Goal: Browse casually

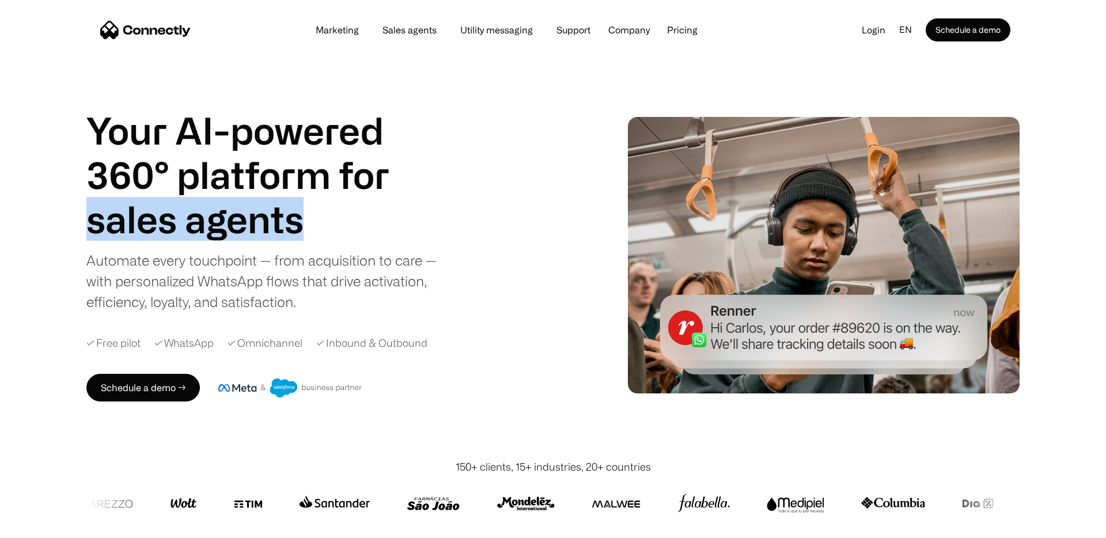
drag, startPoint x: 79, startPoint y: 206, endPoint x: 309, endPoint y: 226, distance: 231.3
click at [309, 226] on div "Your AI-powered 360° platform for sales agents support utility sales agents Sli…" at bounding box center [553, 255] width 1106 height 408
click at [309, 225] on h1 "sales agents" at bounding box center [259, 219] width 346 height 44
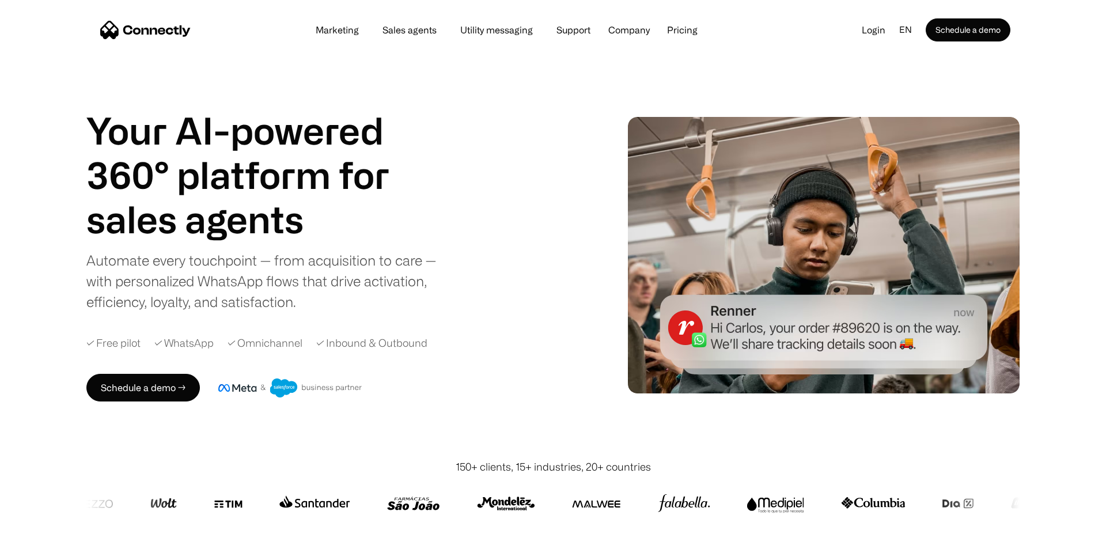
click at [59, 218] on div "Your AI-powered 360° platform for sales agents support utility sales agents Sli…" at bounding box center [553, 255] width 1106 height 408
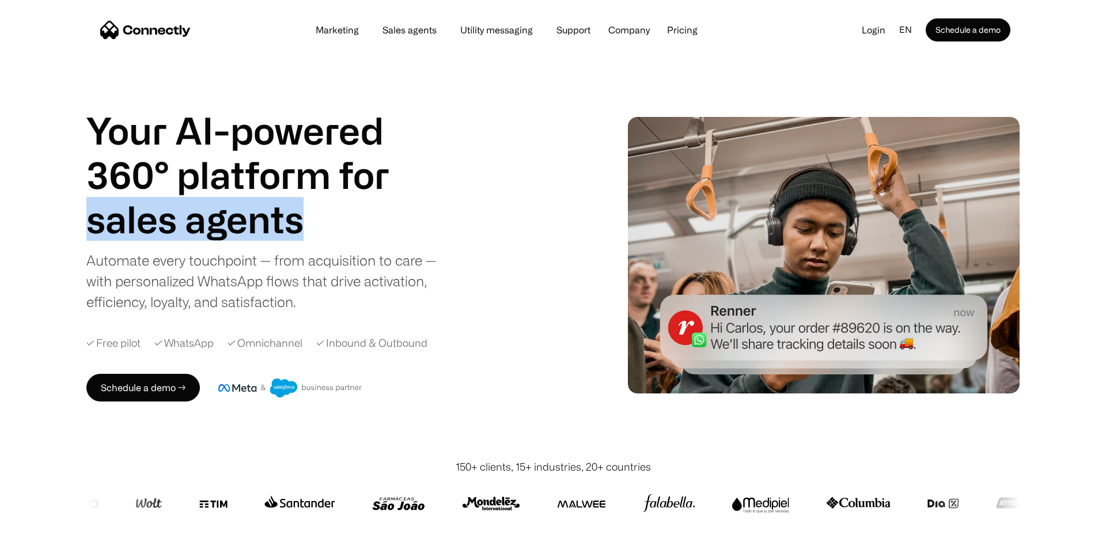
drag, startPoint x: 62, startPoint y: 218, endPoint x: 315, endPoint y: 226, distance: 253.6
click at [316, 229] on div "Your AI-powered 360° platform for sales agents support utility sales agents Sli…" at bounding box center [553, 255] width 1106 height 408
click at [315, 226] on h1 "sales agents" at bounding box center [259, 219] width 346 height 44
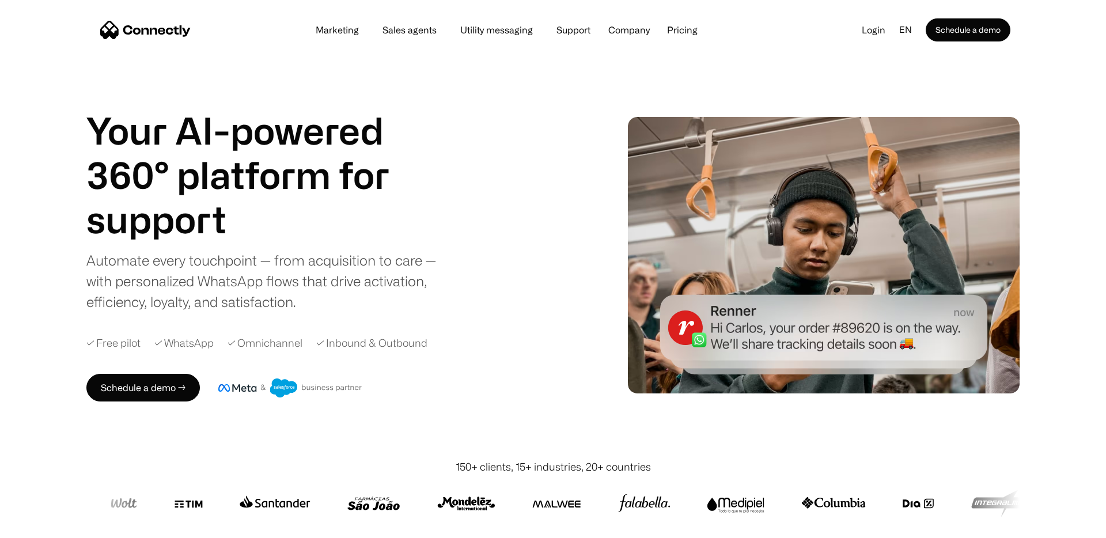
drag, startPoint x: 319, startPoint y: 229, endPoint x: 89, endPoint y: 225, distance: 229.9
click at [89, 226] on div "sales agents support utility sales agents Slide 2 of 4." at bounding box center [259, 219] width 346 height 44
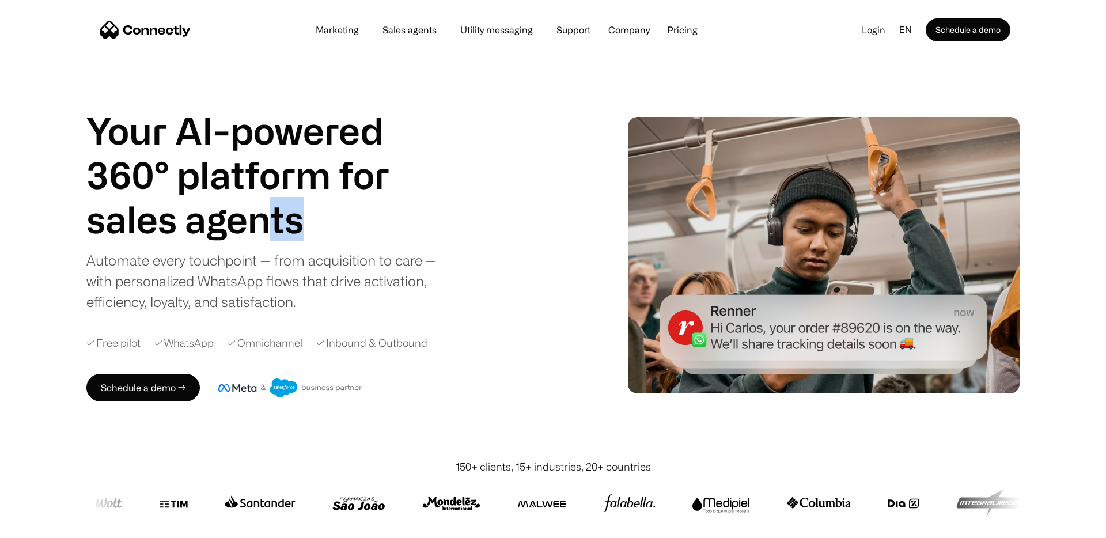
drag, startPoint x: 89, startPoint y: 225, endPoint x: 274, endPoint y: 225, distance: 184.4
click at [275, 226] on div "sales agents support utility sales agents Slide 1 of 4." at bounding box center [259, 219] width 346 height 44
click at [274, 225] on h1 "sales agents" at bounding box center [259, 219] width 346 height 44
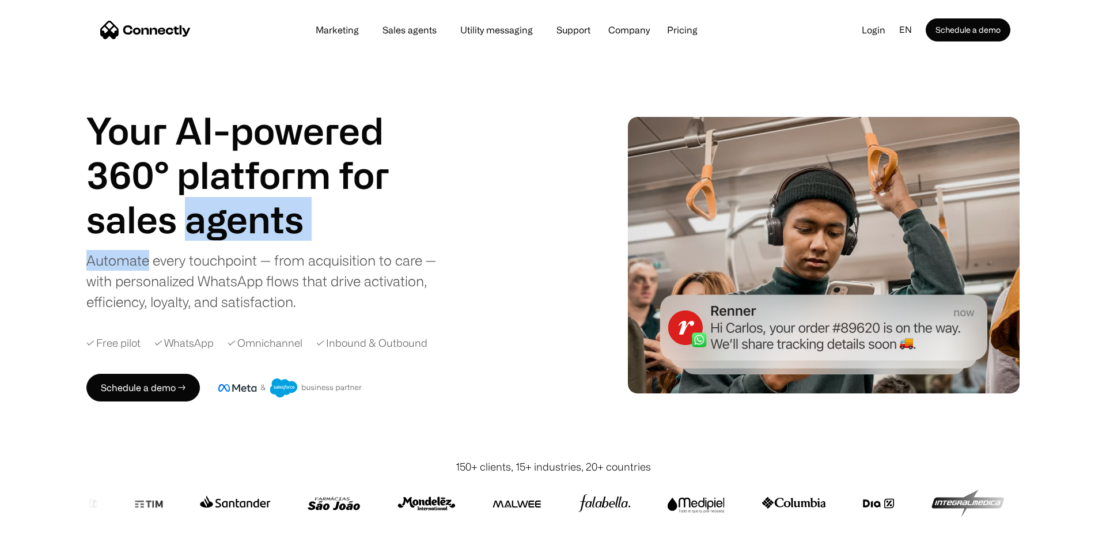
drag, startPoint x: 274, startPoint y: 225, endPoint x: 105, endPoint y: 233, distance: 168.4
click at [102, 237] on h1 "sales agents" at bounding box center [259, 219] width 346 height 44
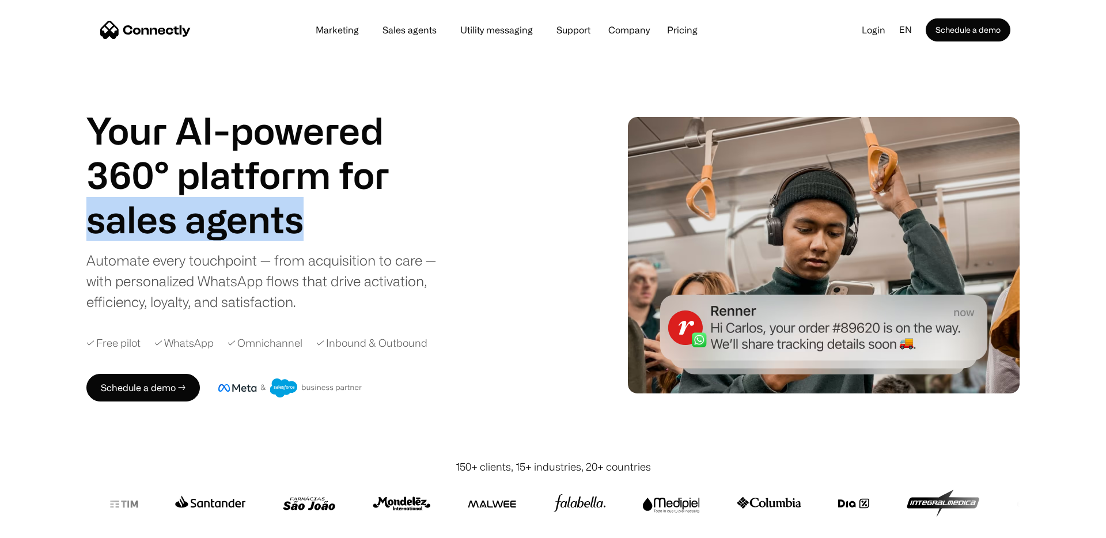
drag, startPoint x: 71, startPoint y: 223, endPoint x: 316, endPoint y: 239, distance: 245.4
click at [316, 241] on div "Your AI-powered 360° platform for sales agents support utility sales agents Sli…" at bounding box center [553, 255] width 1106 height 408
click at [316, 239] on h1 "sales agents" at bounding box center [259, 219] width 346 height 44
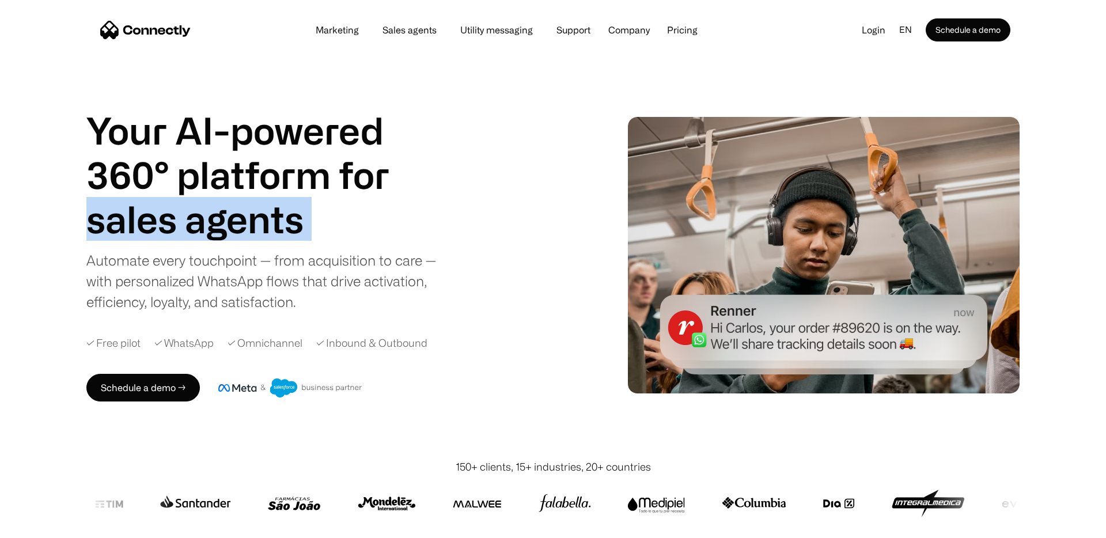
drag, startPoint x: 316, startPoint y: 239, endPoint x: 18, endPoint y: 234, distance: 297.9
click at [18, 234] on div "Your AI-powered 360° platform for sales agents support utility sales agents Sli…" at bounding box center [553, 255] width 1106 height 408
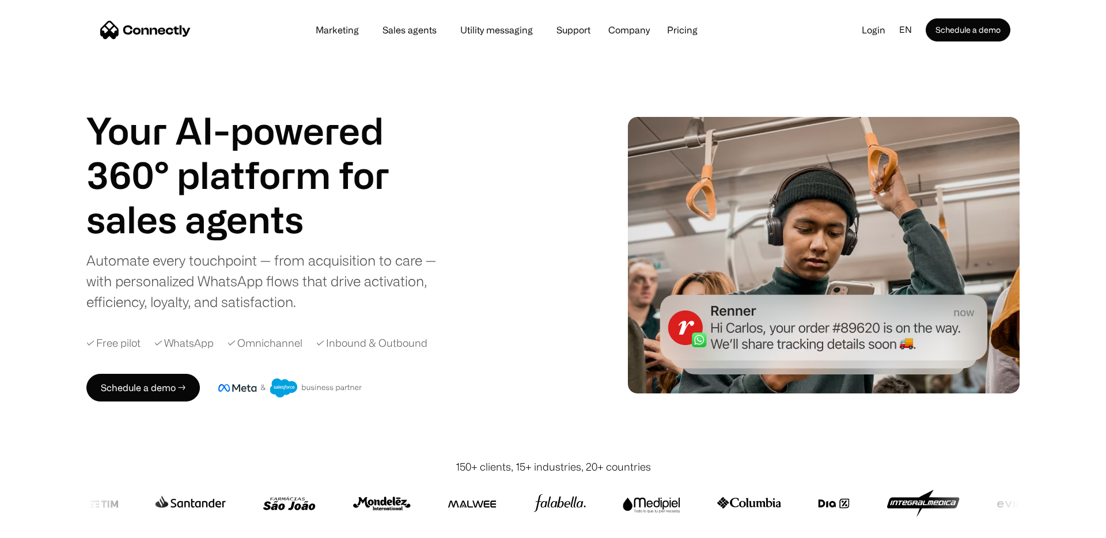
click at [18, 234] on div "Your AI-powered 360° platform for sales agents support utility sales agents Sli…" at bounding box center [553, 255] width 1106 height 408
click at [138, 217] on h1 "sales agents" at bounding box center [259, 219] width 346 height 44
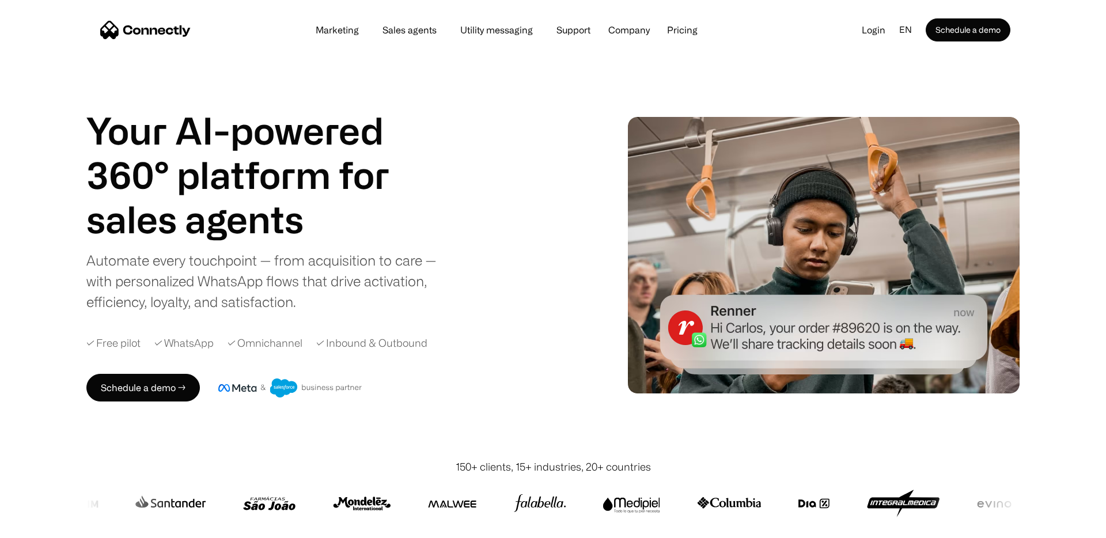
click at [138, 260] on div "Automate every touchpoint — from acquisition to care — with personalized WhatsA…" at bounding box center [267, 281] width 363 height 62
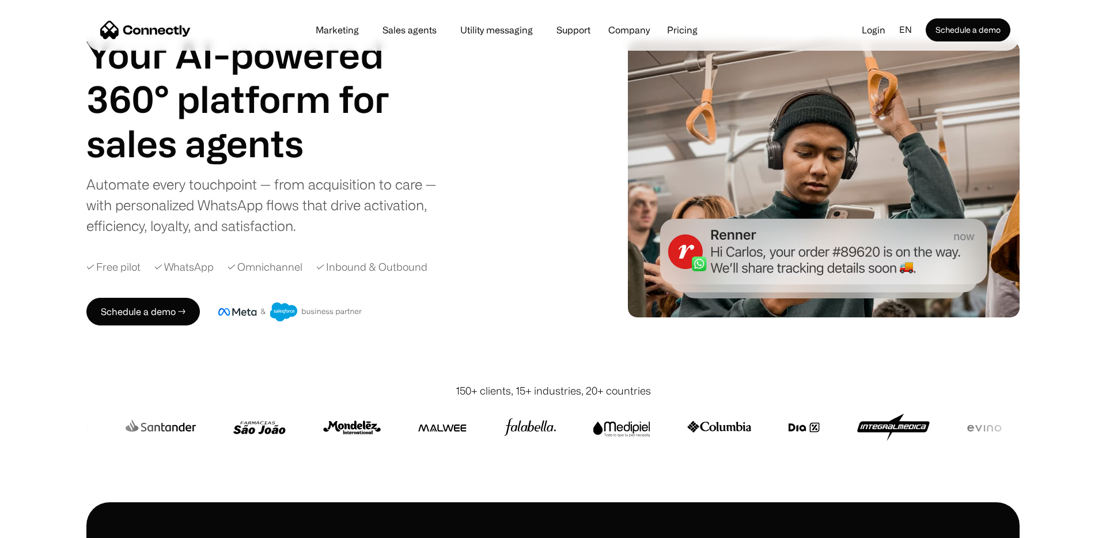
scroll to position [142, 0]
